Goal: Navigation & Orientation: Find specific page/section

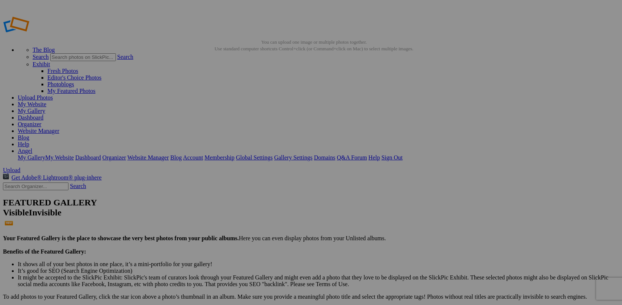
click at [41, 121] on link "Organizer" at bounding box center [30, 124] width 24 height 6
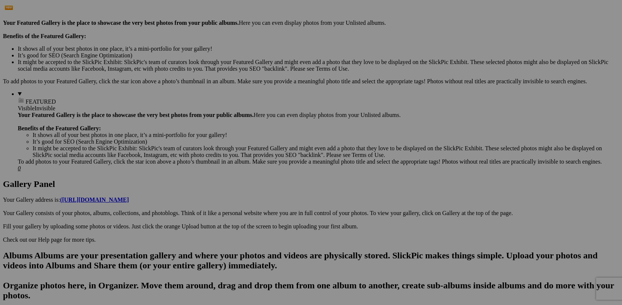
scroll to position [212, 0]
